Goal: Navigation & Orientation: Go to known website

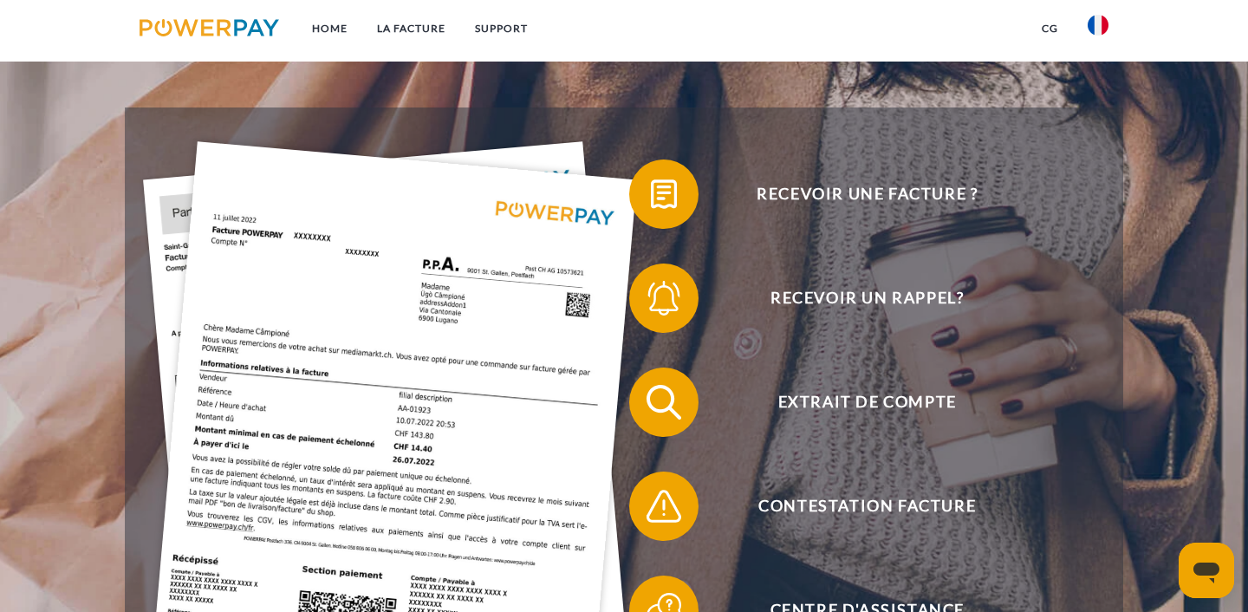
scroll to position [273, 0]
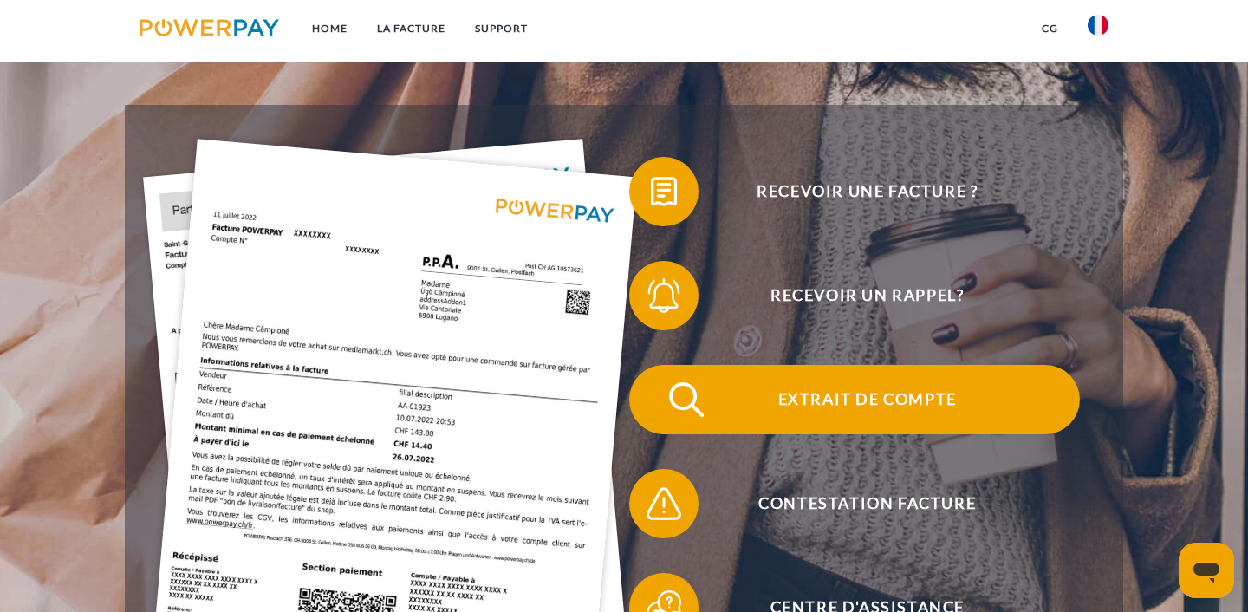
click at [671, 396] on img at bounding box center [686, 399] width 43 height 43
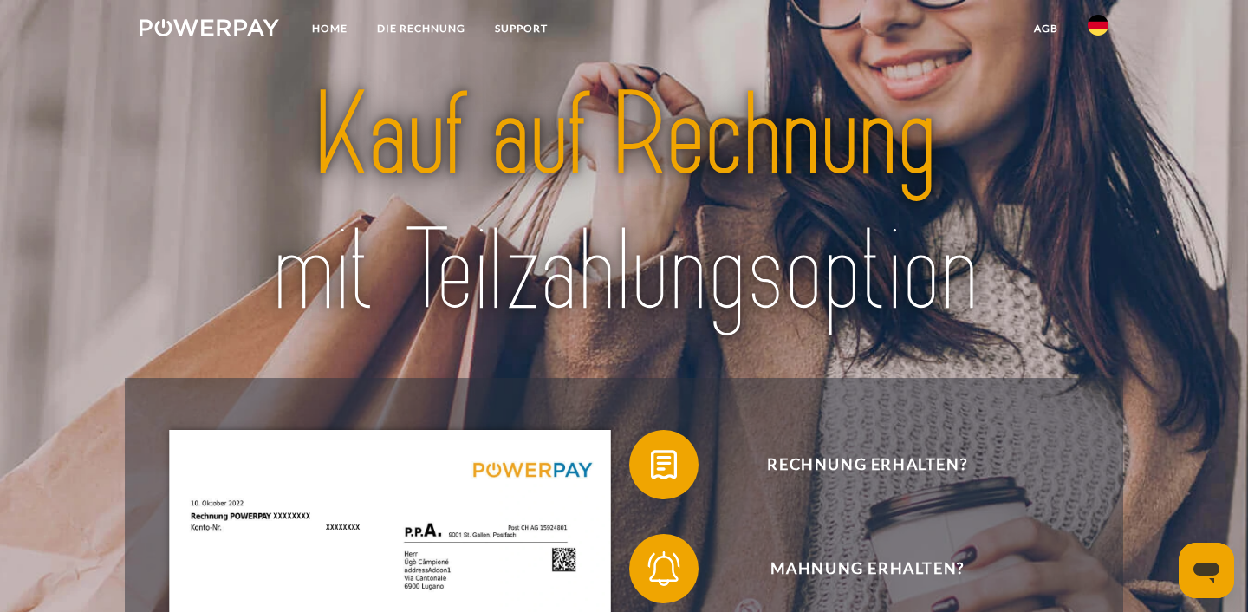
click at [628, 39] on nav "Home DIE RECHNUNG SUPPORT agb" at bounding box center [624, 31] width 1248 height 62
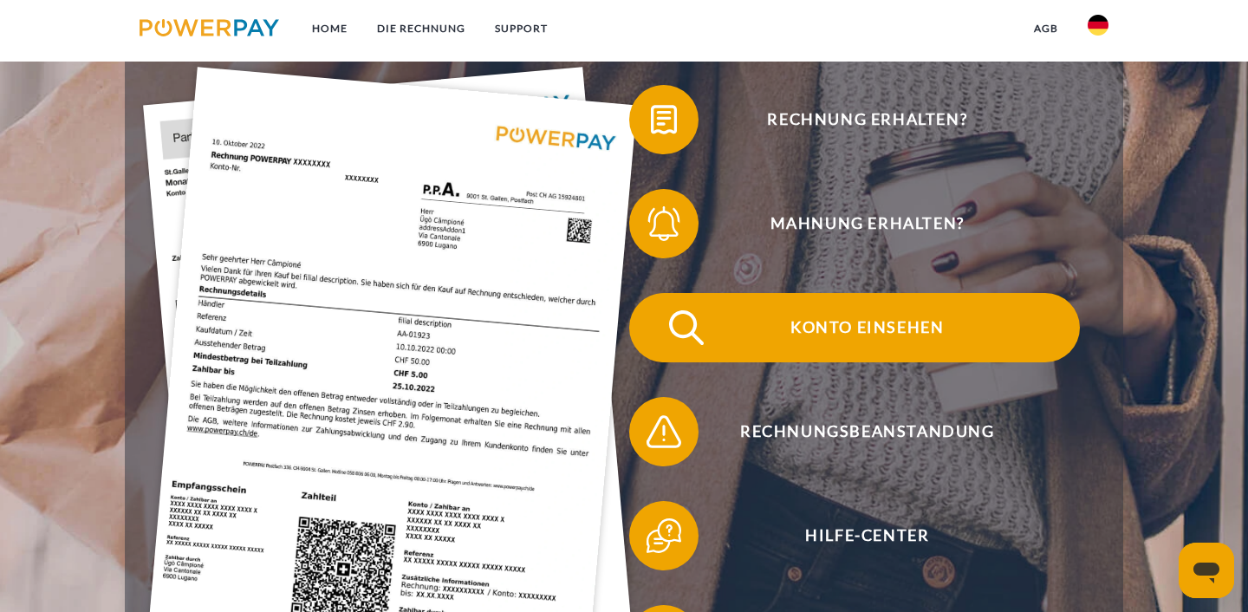
scroll to position [353, 0]
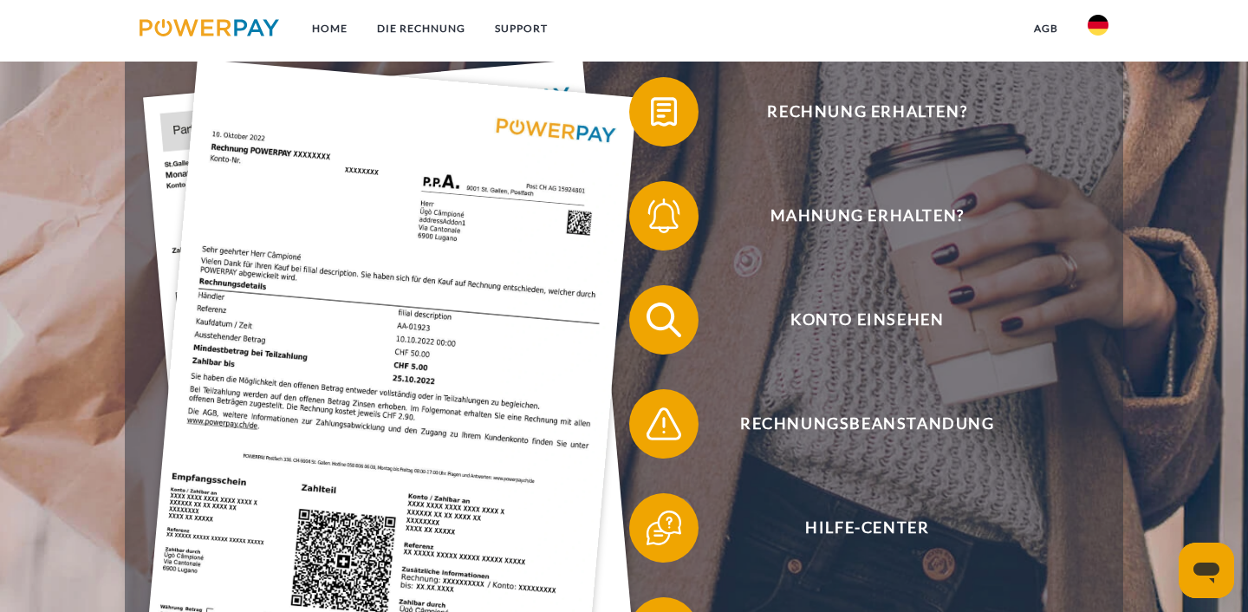
click at [1096, 26] on img at bounding box center [1097, 25] width 21 height 21
click at [1099, 83] on img at bounding box center [1097, 81] width 21 height 21
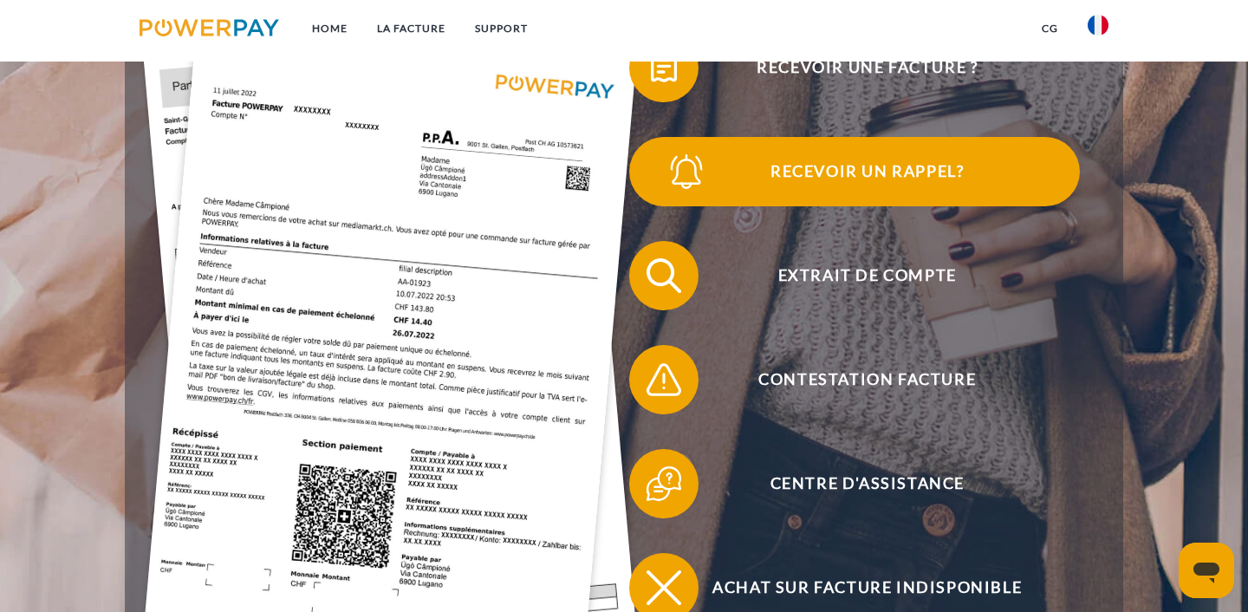
scroll to position [401, 0]
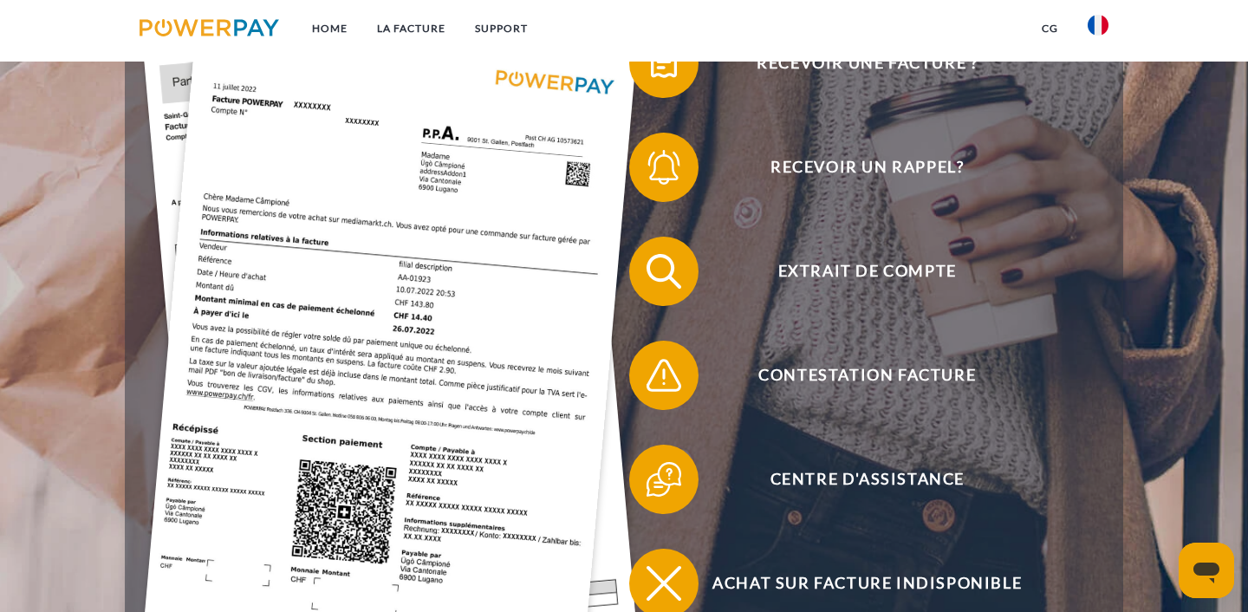
click at [1125, 401] on header "Home LA FACTURE Support" at bounding box center [624, 193] width 1248 height 1189
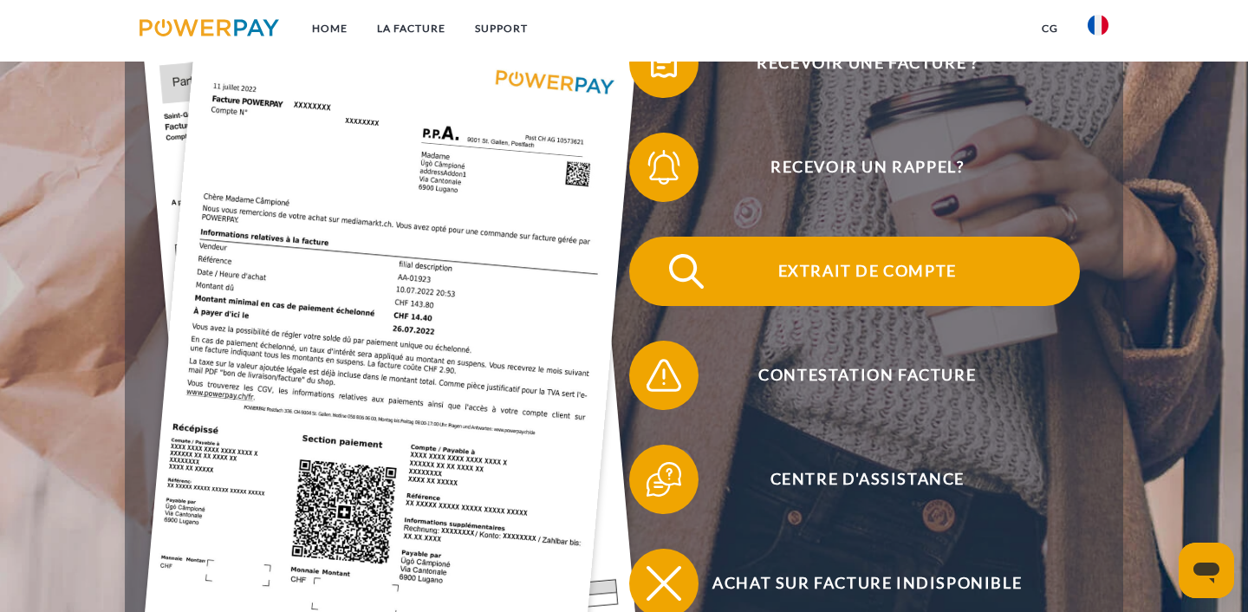
click at [665, 282] on img at bounding box center [686, 271] width 43 height 43
